Goal: Check status: Check status

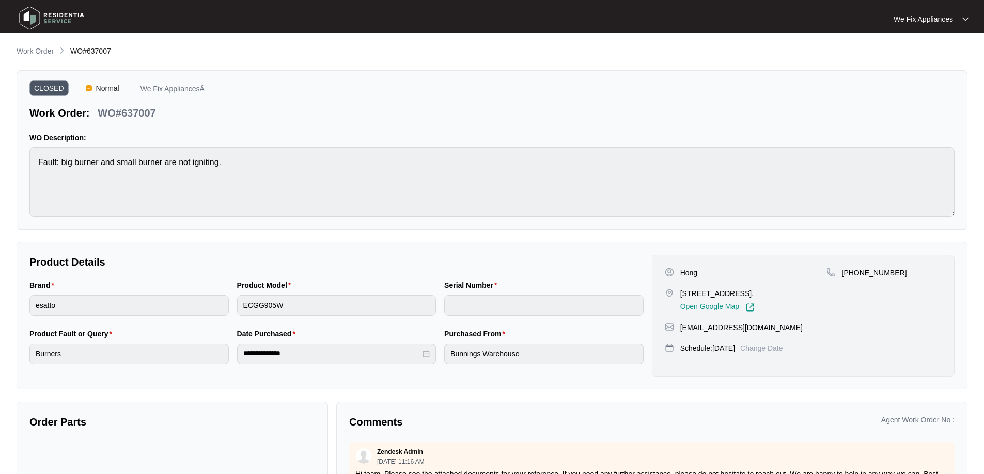
click at [34, 20] on img at bounding box center [51, 18] width 72 height 31
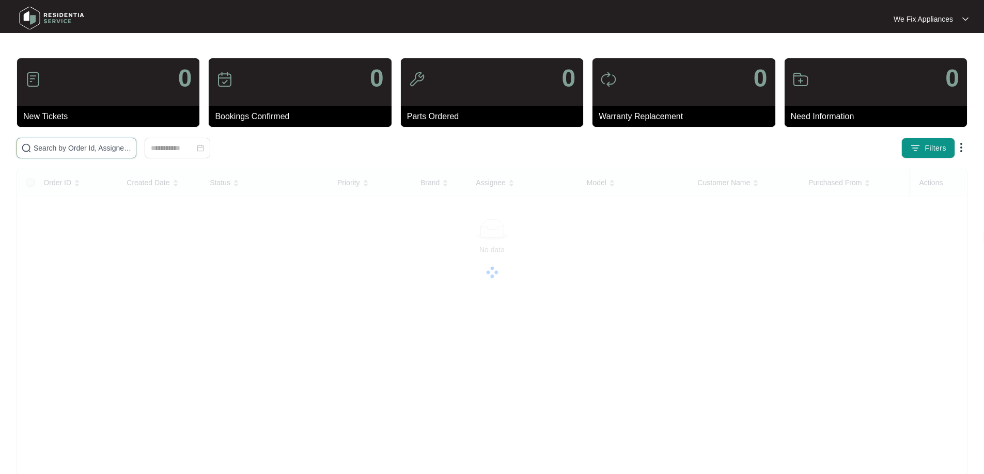
click at [97, 148] on input "text" at bounding box center [83, 147] width 98 height 11
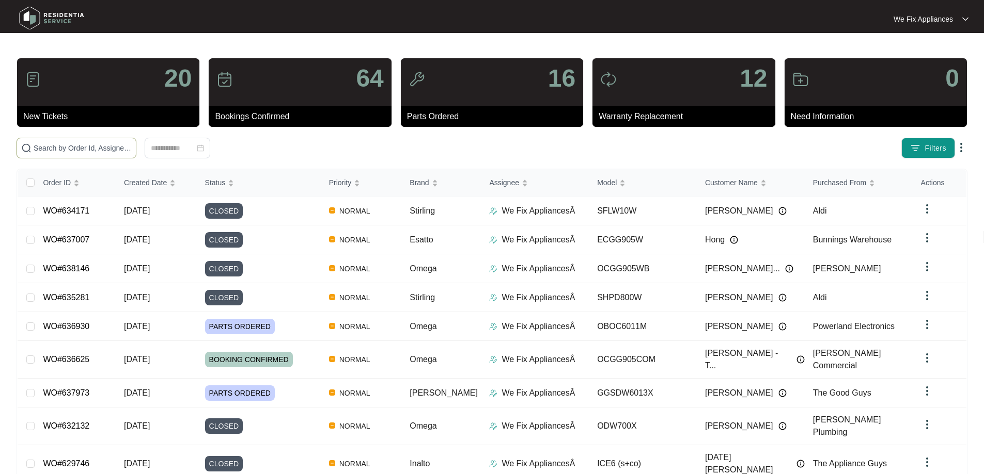
paste input "633701"
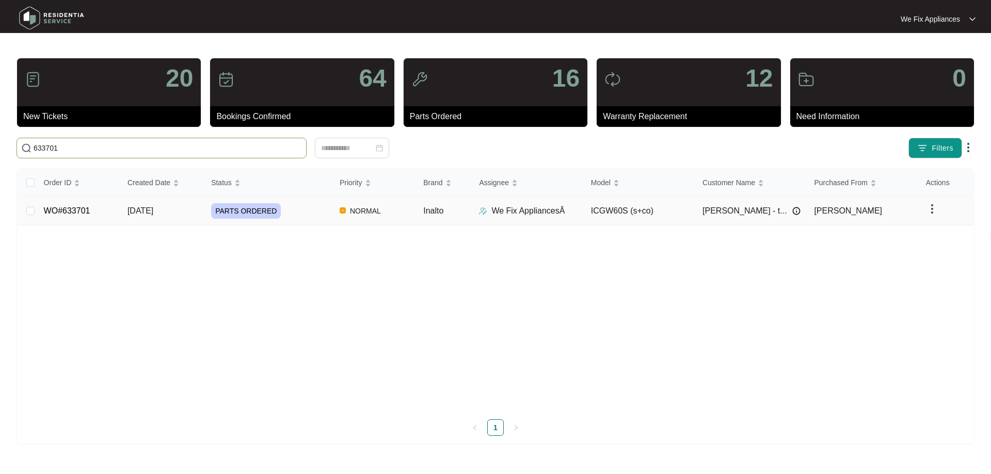
type input "633701"
click at [244, 212] on span "PARTS ORDERED" at bounding box center [246, 210] width 70 height 15
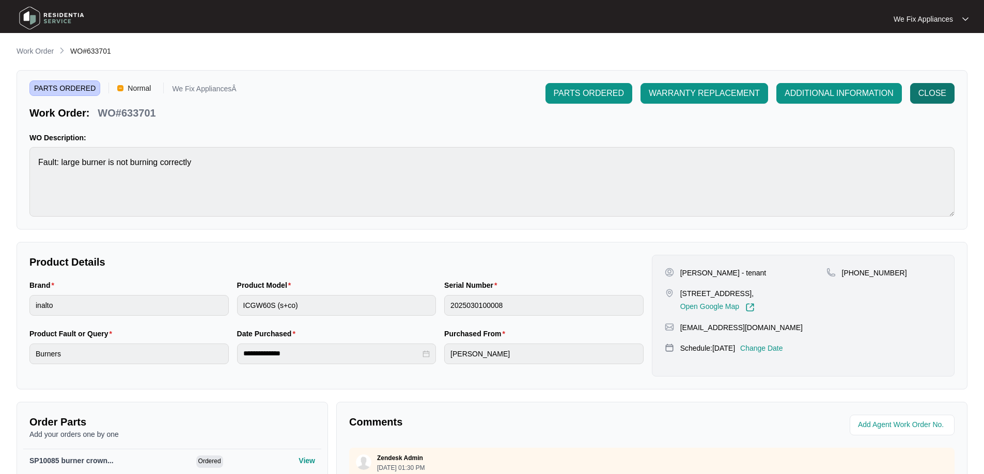
click at [934, 89] on span "CLOSE" at bounding box center [932, 93] width 28 height 12
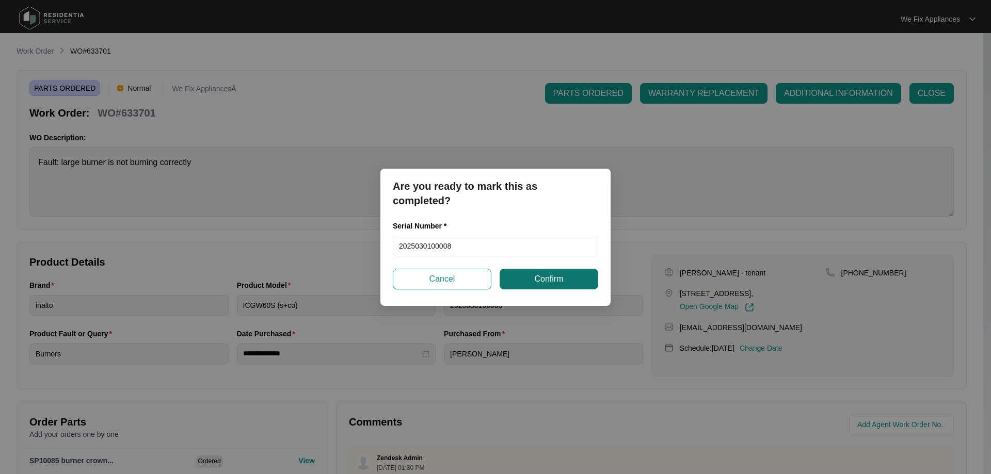
click at [553, 280] on span "Confirm" at bounding box center [548, 279] width 29 height 12
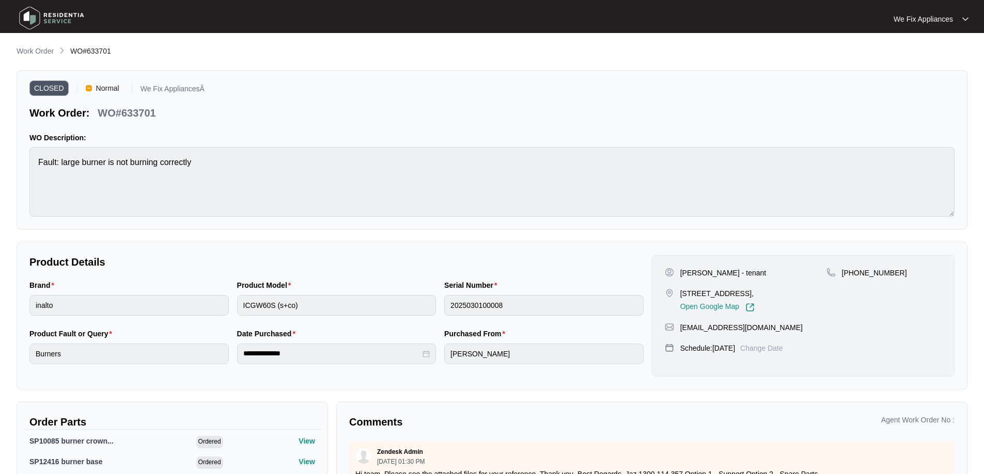
click at [40, 15] on img at bounding box center [51, 18] width 72 height 31
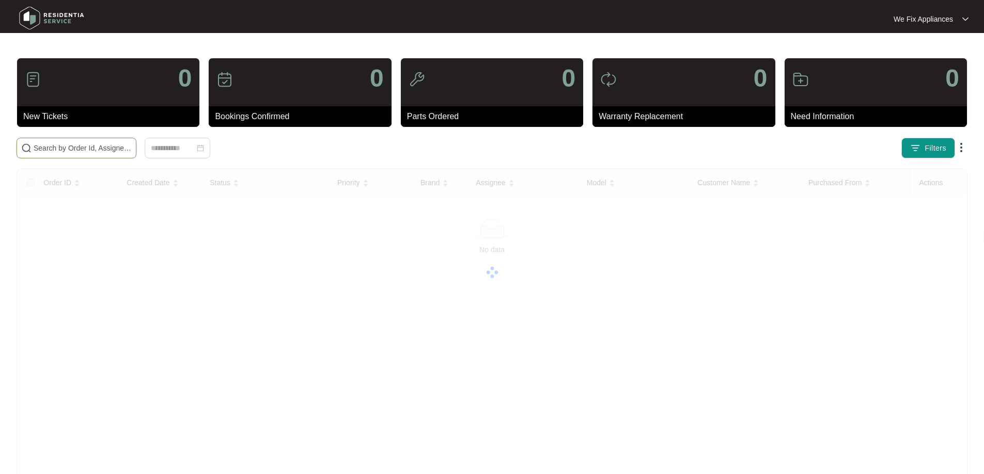
click at [74, 144] on input "text" at bounding box center [83, 147] width 98 height 11
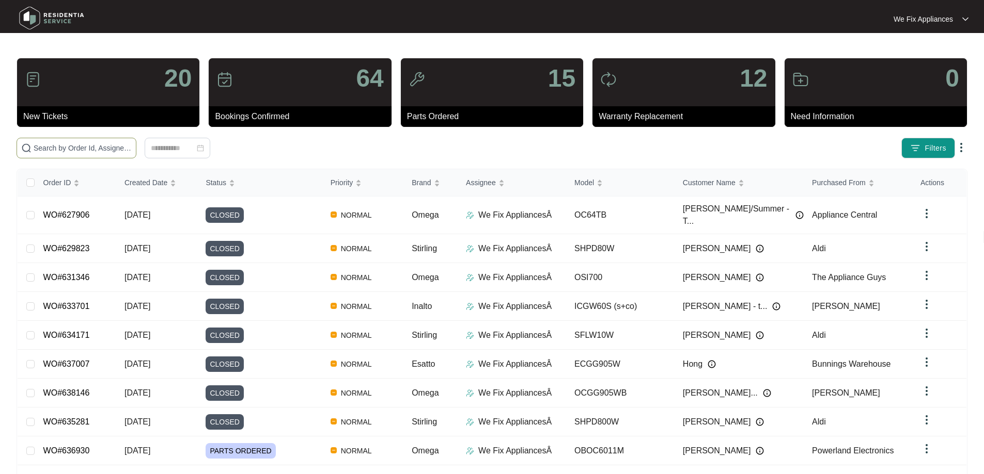
paste input "637724"
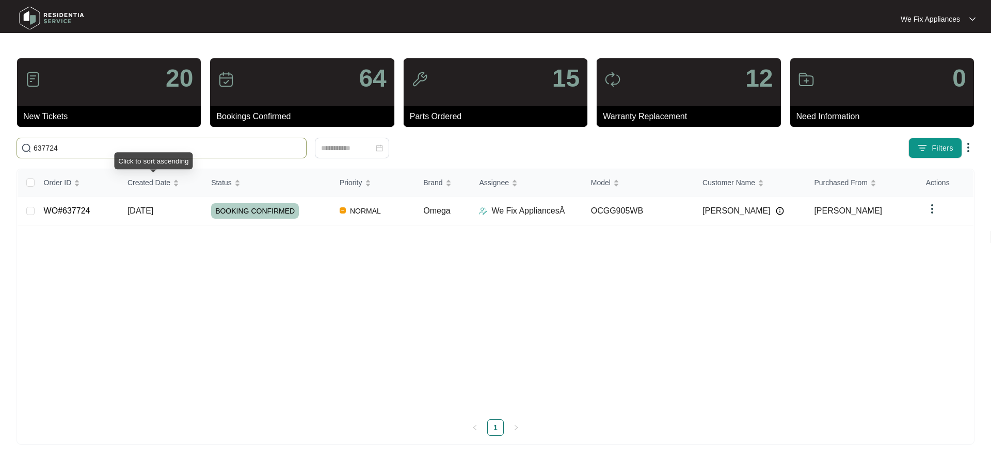
type input "637724"
click at [263, 210] on span "BOOKING CONFIRMED" at bounding box center [255, 210] width 88 height 15
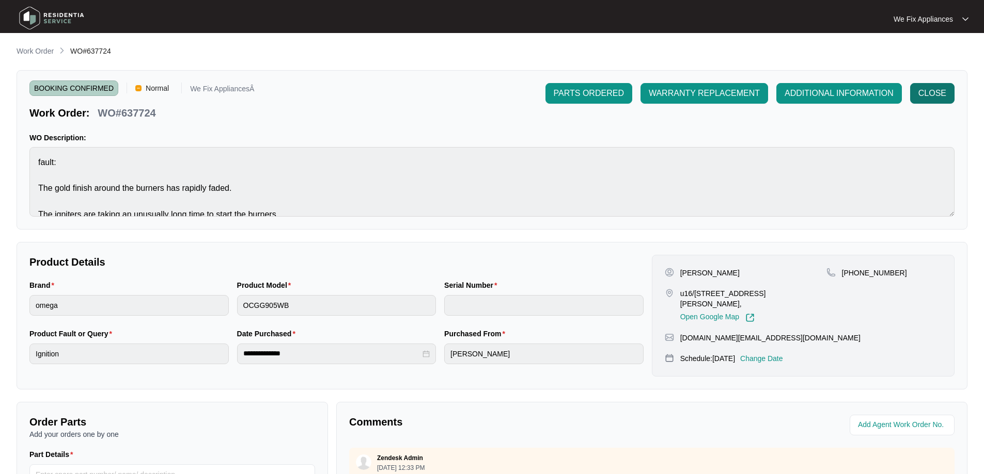
click at [933, 90] on span "CLOSE" at bounding box center [932, 93] width 28 height 12
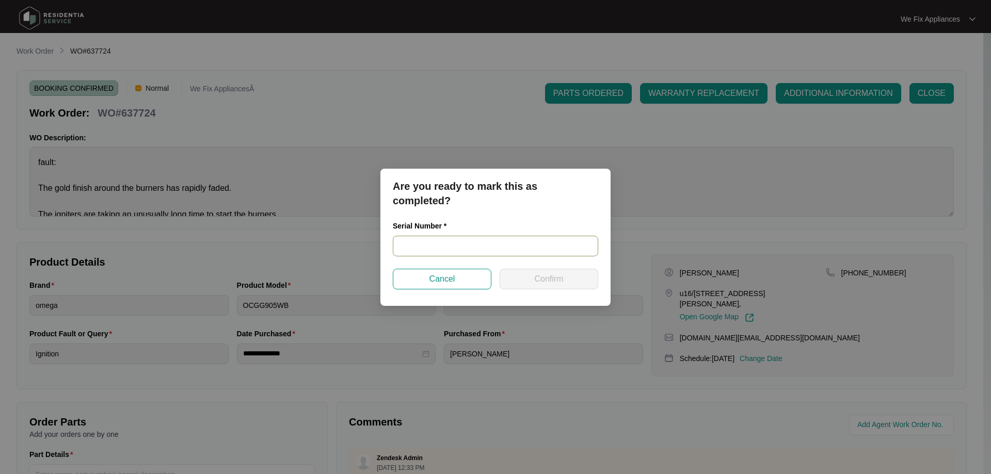
click at [443, 240] on input "text" at bounding box center [495, 246] width 205 height 21
paste input "966181824070124"
type input "966181824070124"
click at [532, 279] on button "Confirm" at bounding box center [549, 279] width 99 height 21
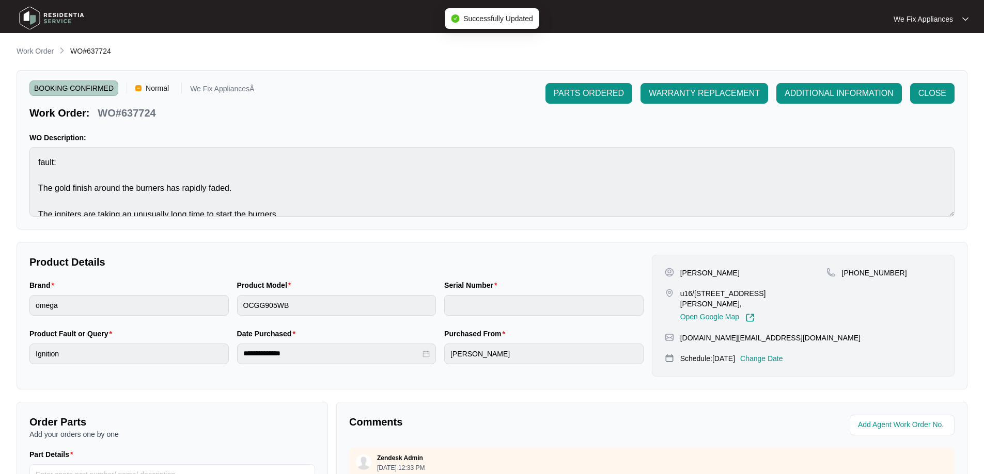
type input "966181824070124"
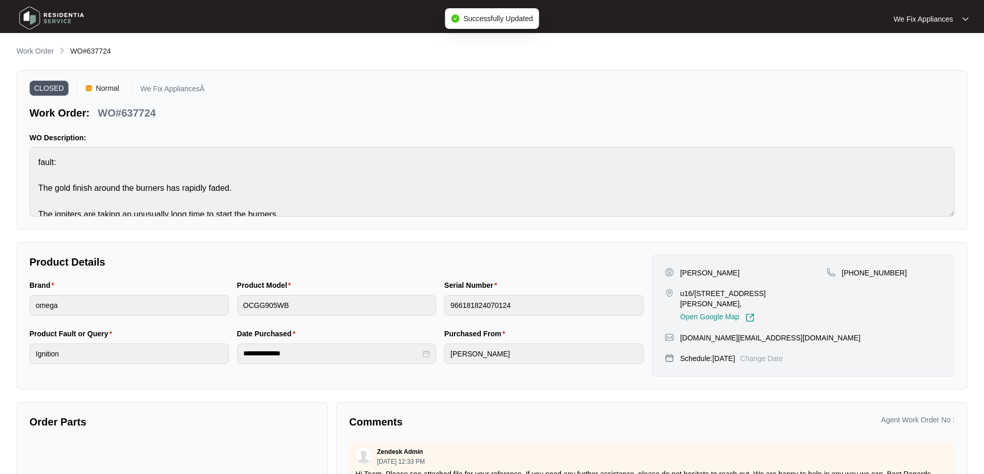
click at [42, 8] on img at bounding box center [51, 18] width 72 height 31
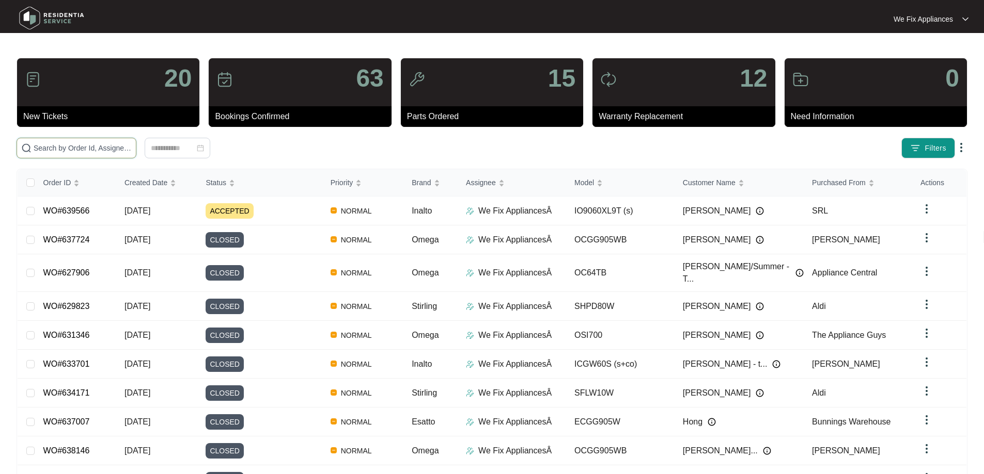
click at [110, 145] on input "text" at bounding box center [83, 147] width 98 height 11
paste input "636815"
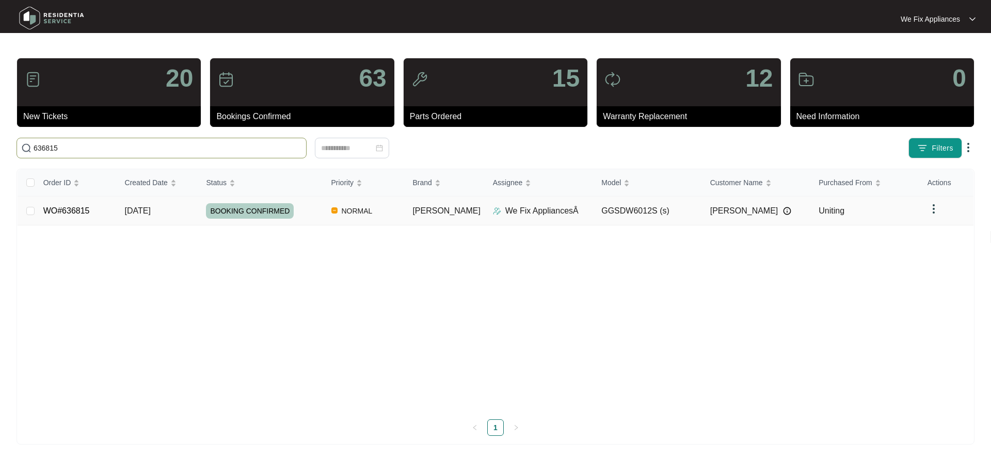
type input "636815"
click at [256, 213] on span "BOOKING CONFIRMED" at bounding box center [250, 210] width 88 height 15
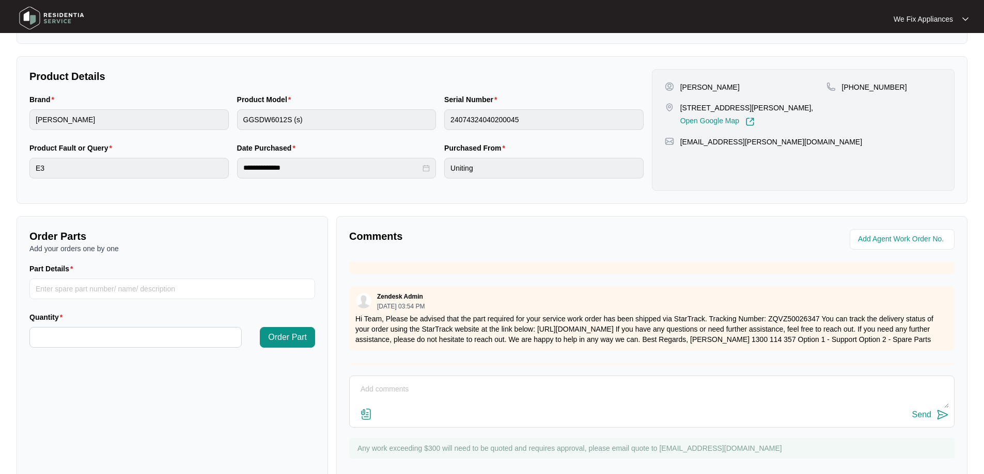
scroll to position [211, 0]
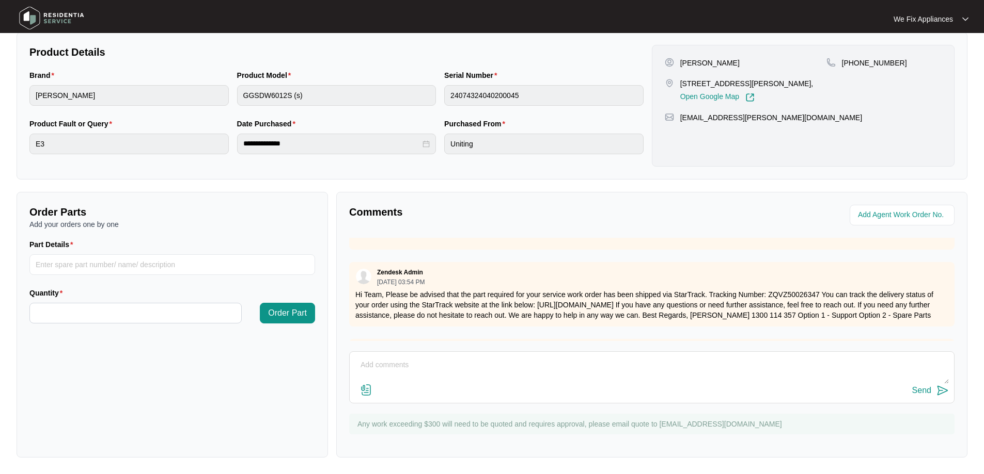
click at [384, 358] on textarea at bounding box center [652, 370] width 594 height 27
type textarea "Hi Team customer cancelled tomorrows schedule and rebooked for 18/9"
click at [921, 392] on div "Send" at bounding box center [921, 390] width 19 height 9
click at [427, 145] on div "**********" at bounding box center [336, 143] width 187 height 11
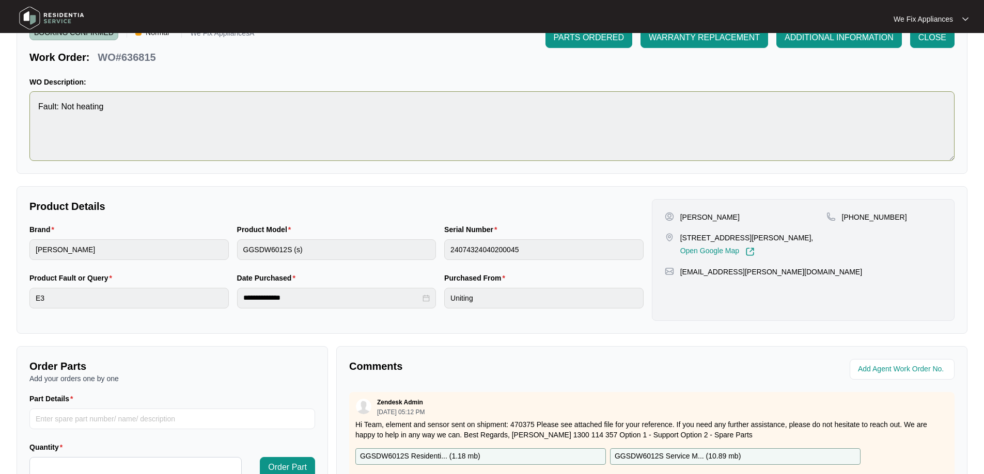
scroll to position [0, 0]
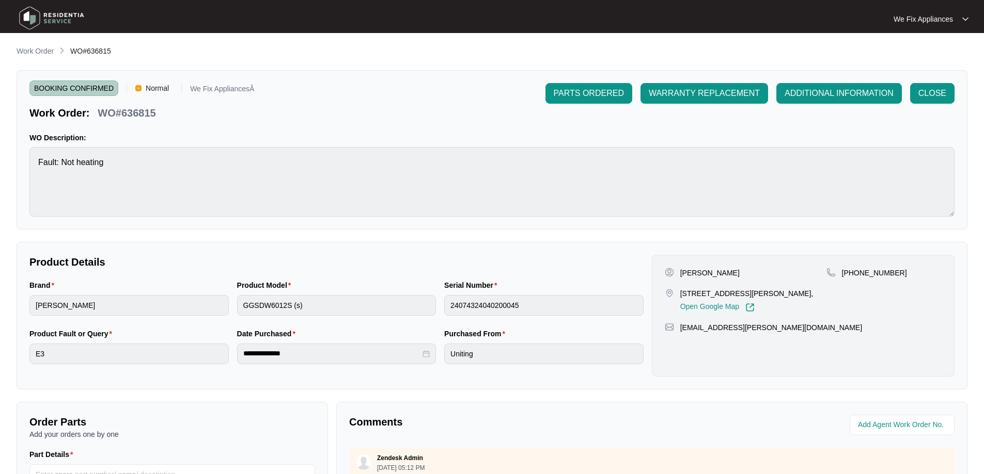
click at [38, 13] on img at bounding box center [51, 18] width 72 height 31
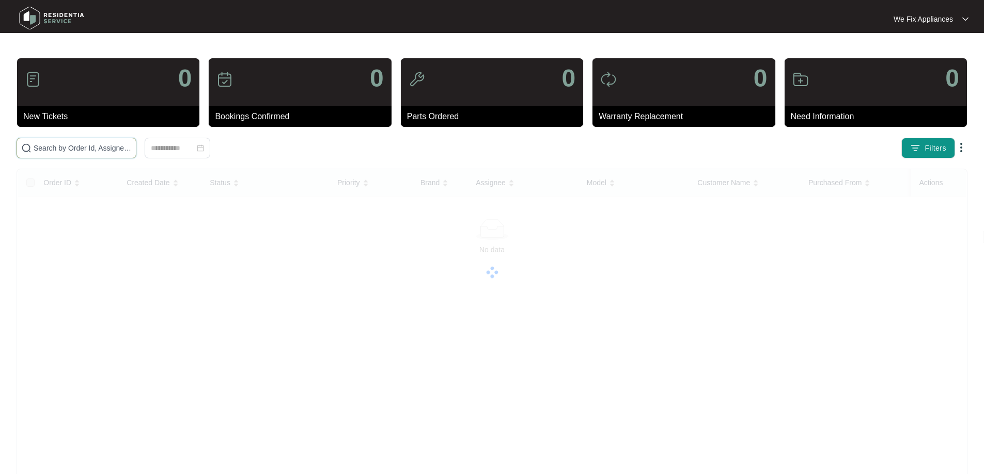
click at [72, 149] on input "text" at bounding box center [83, 147] width 98 height 11
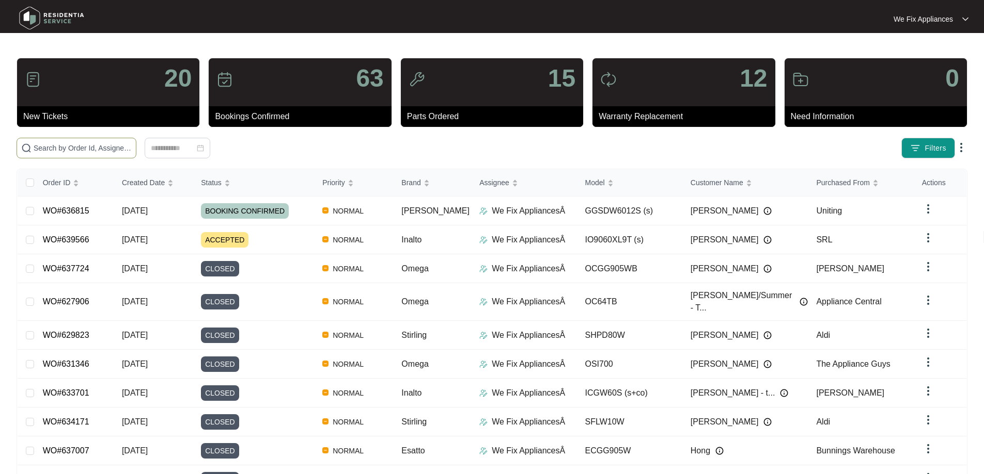
paste input "634803"
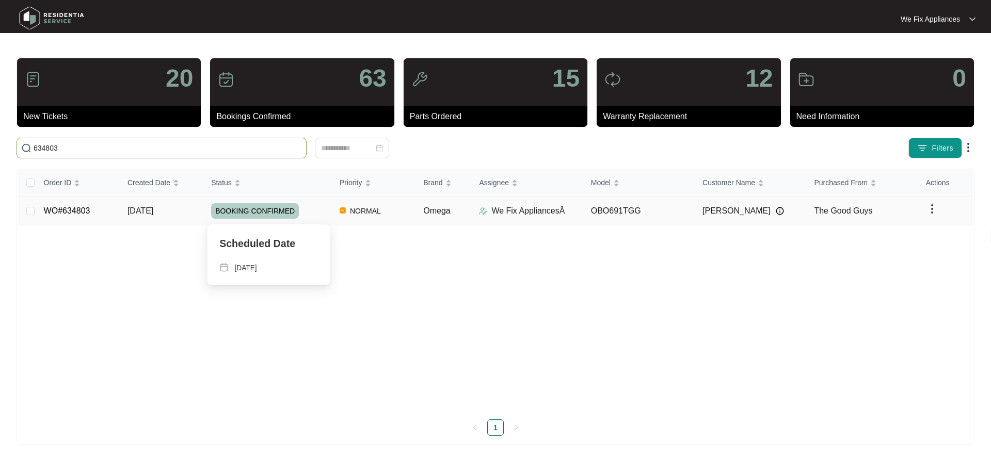
type input "634803"
click at [234, 205] on span "BOOKING CONFIRMED" at bounding box center [255, 210] width 88 height 15
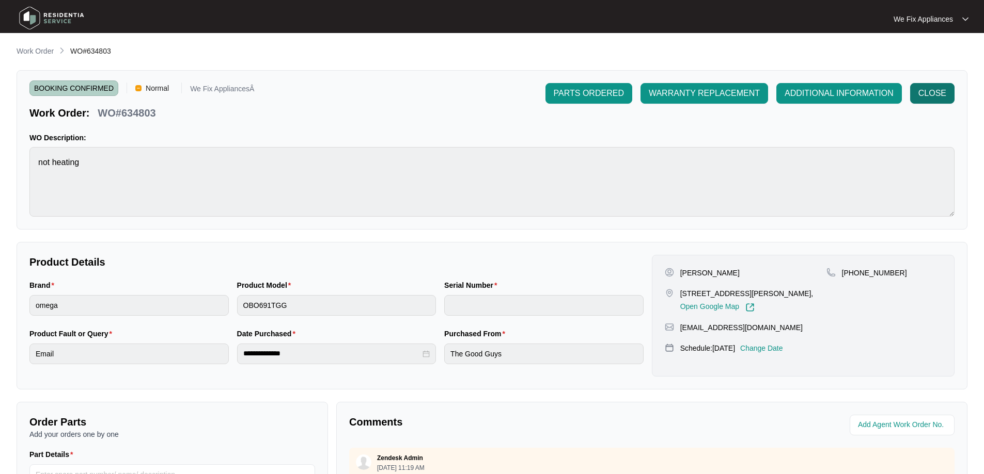
click at [930, 91] on span "CLOSE" at bounding box center [932, 93] width 28 height 12
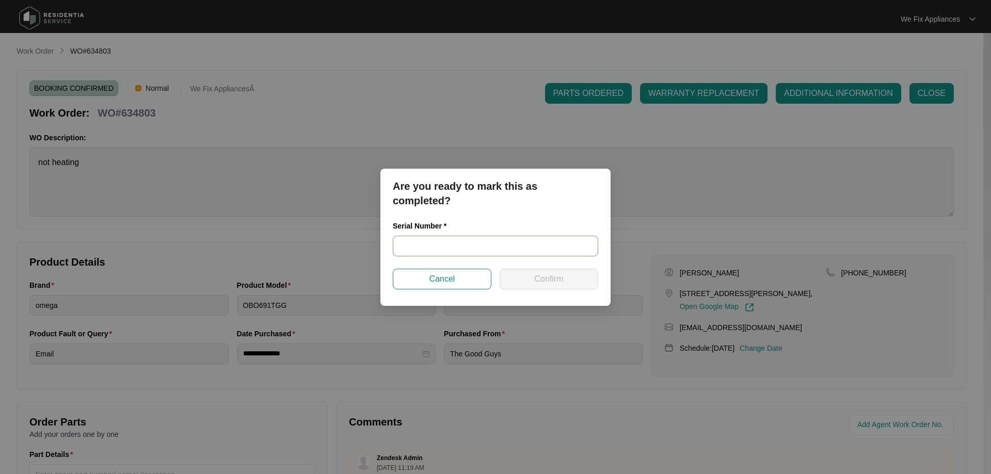
click at [439, 242] on input "text" at bounding box center [495, 246] width 205 height 21
paste input "00738267009725120016"
type input "00738267009725120016"
click at [543, 280] on span "Confirm" at bounding box center [548, 279] width 29 height 12
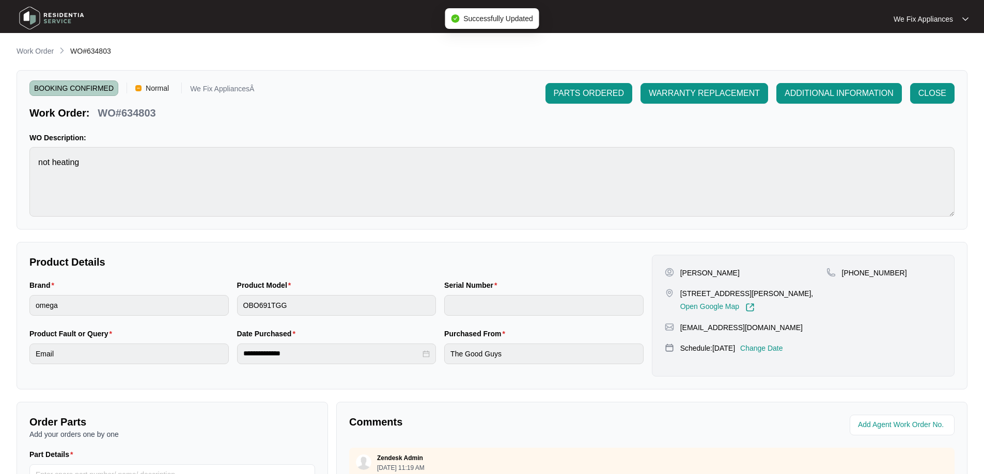
type input "00738267009725120016"
